Goal: Task Accomplishment & Management: Use online tool/utility

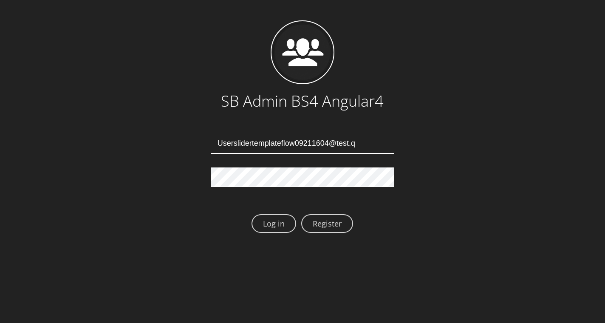
type input "Userslidertemplateflow09211604@test.qa"
type input "Userslidertemplateflow09211608@test.qa"
